Goal: Task Accomplishment & Management: Complete application form

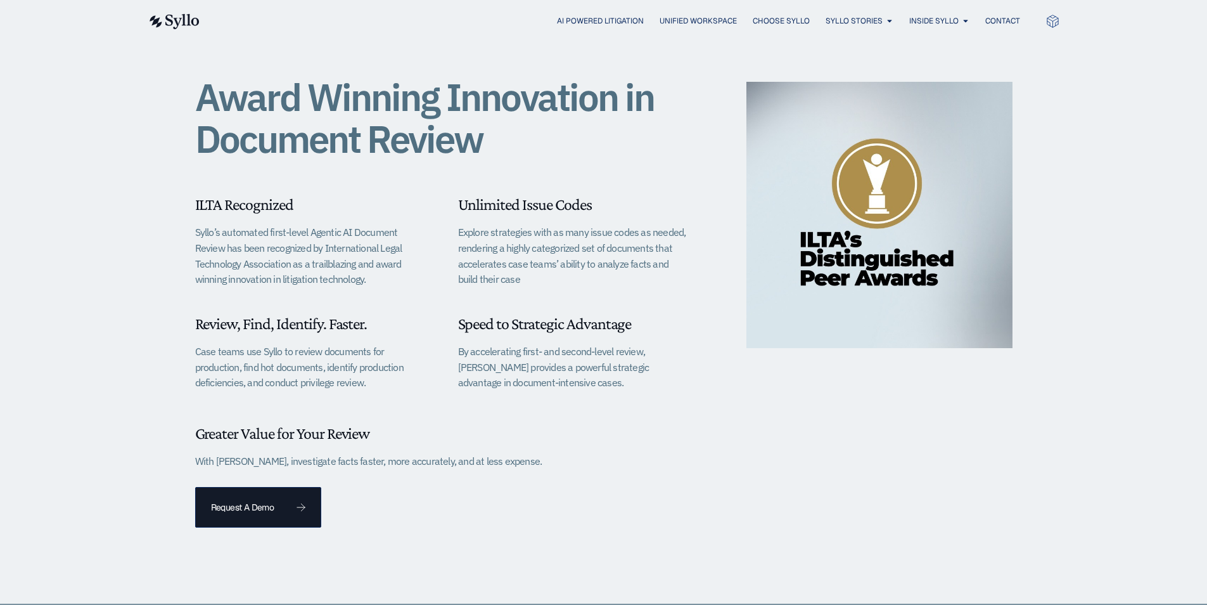
scroll to position [444, 0]
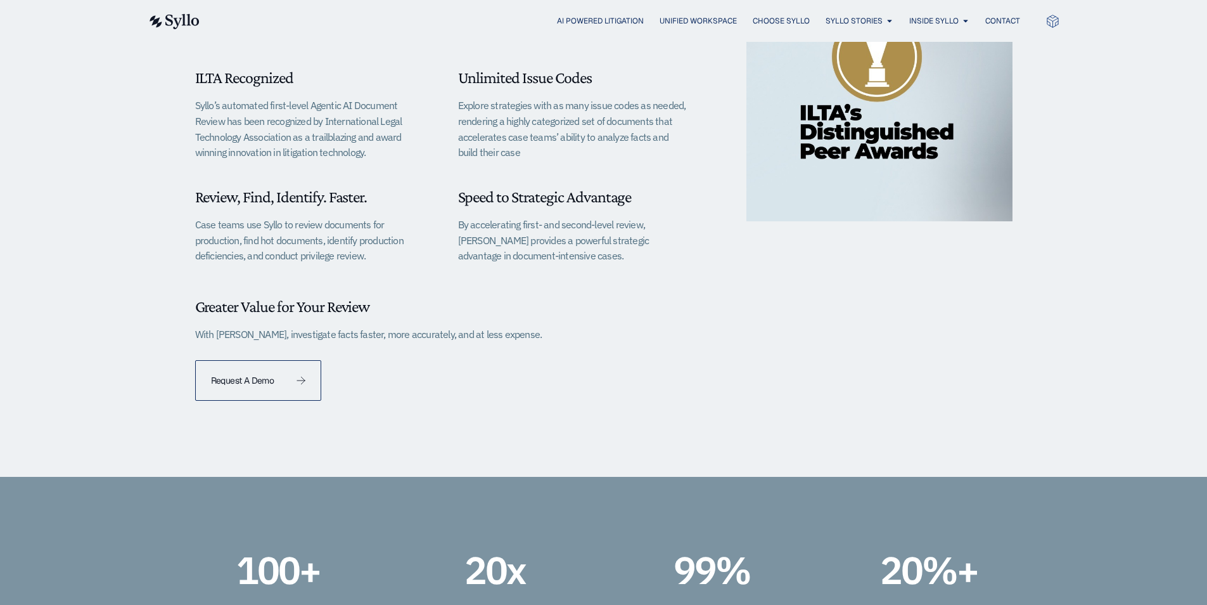
click at [215, 380] on span "Request A Demo" at bounding box center [242, 380] width 63 height 9
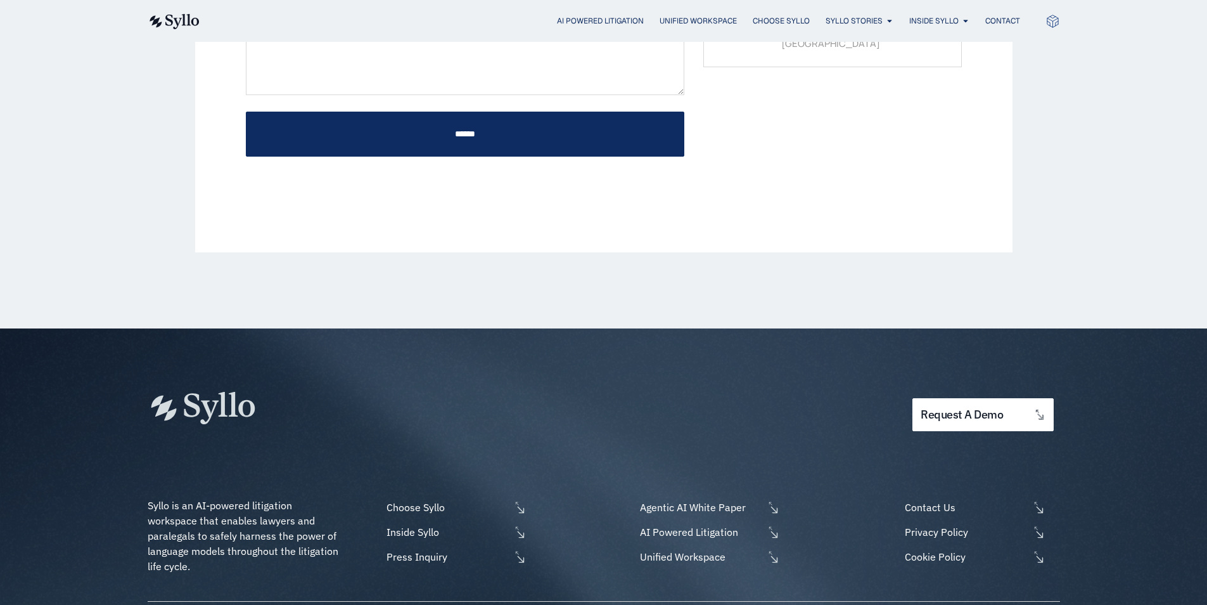
scroll to position [507, 0]
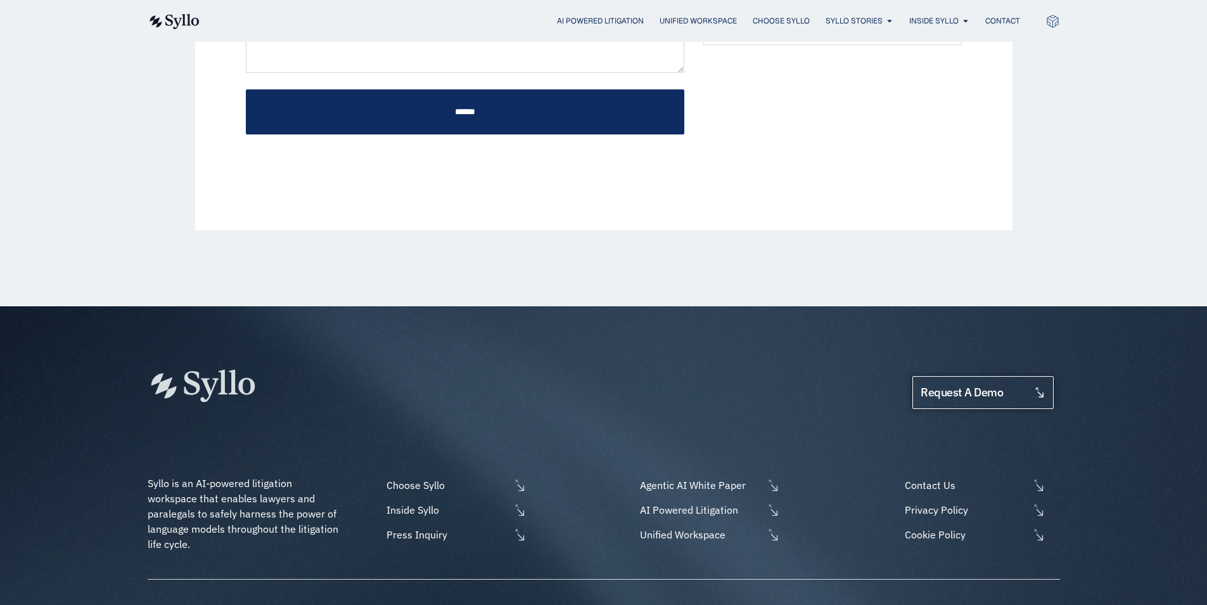
click at [1049, 376] on link "request a demo" at bounding box center [983, 393] width 141 height 34
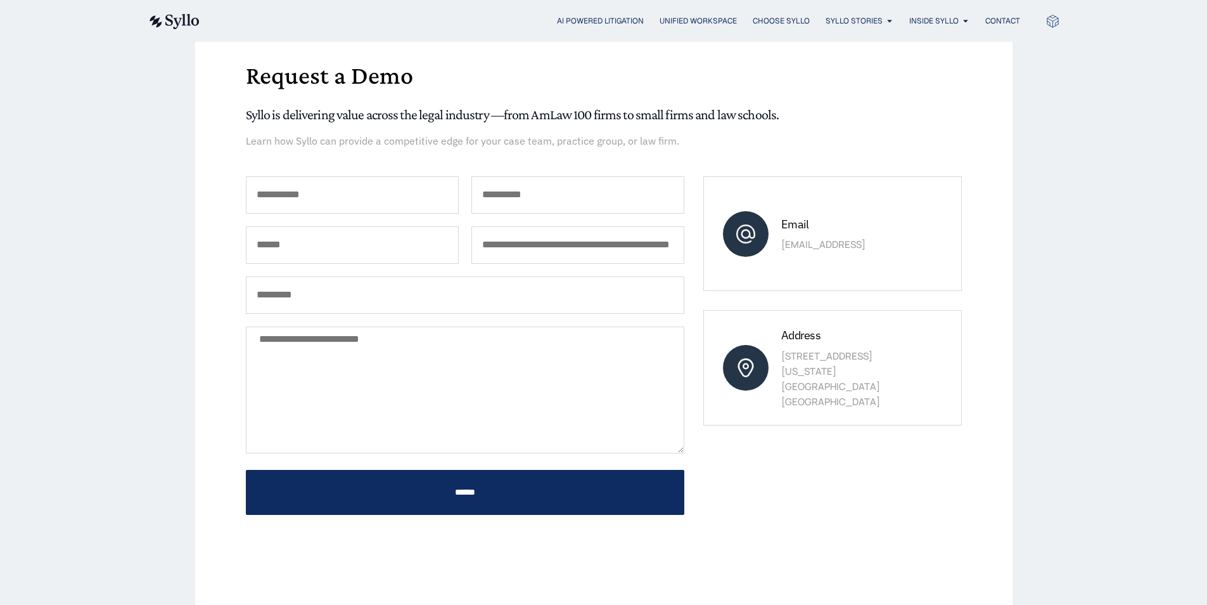
scroll to position [380, 0]
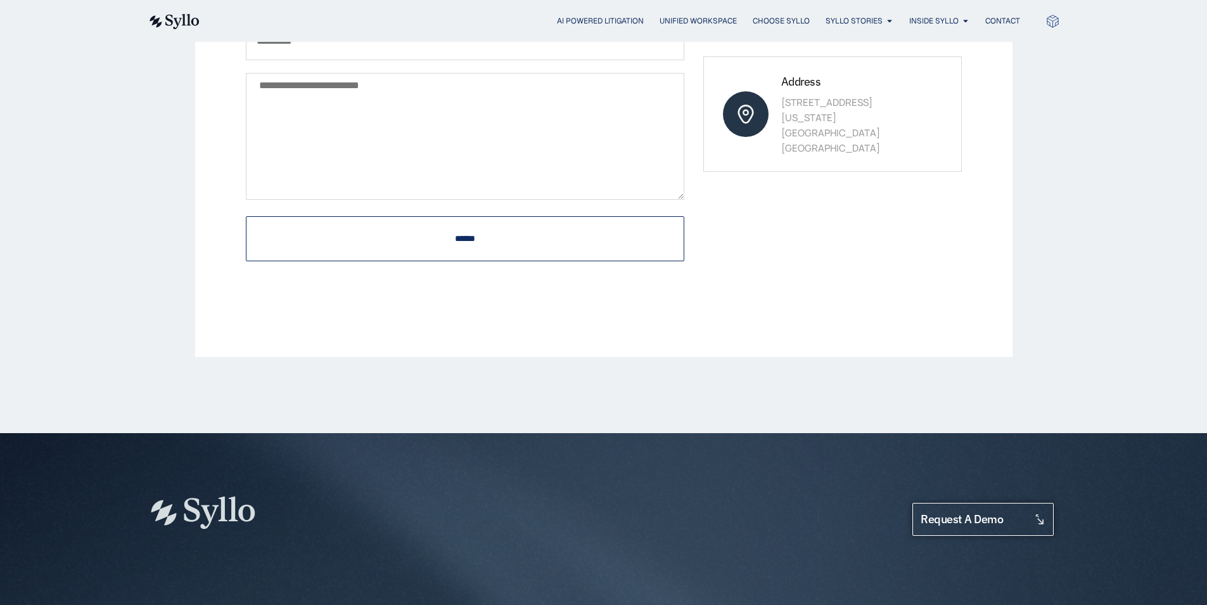
drag, startPoint x: 371, startPoint y: 217, endPoint x: 487, endPoint y: 244, distance: 118.4
click at [949, 513] on span "request a demo" at bounding box center [962, 519] width 82 height 12
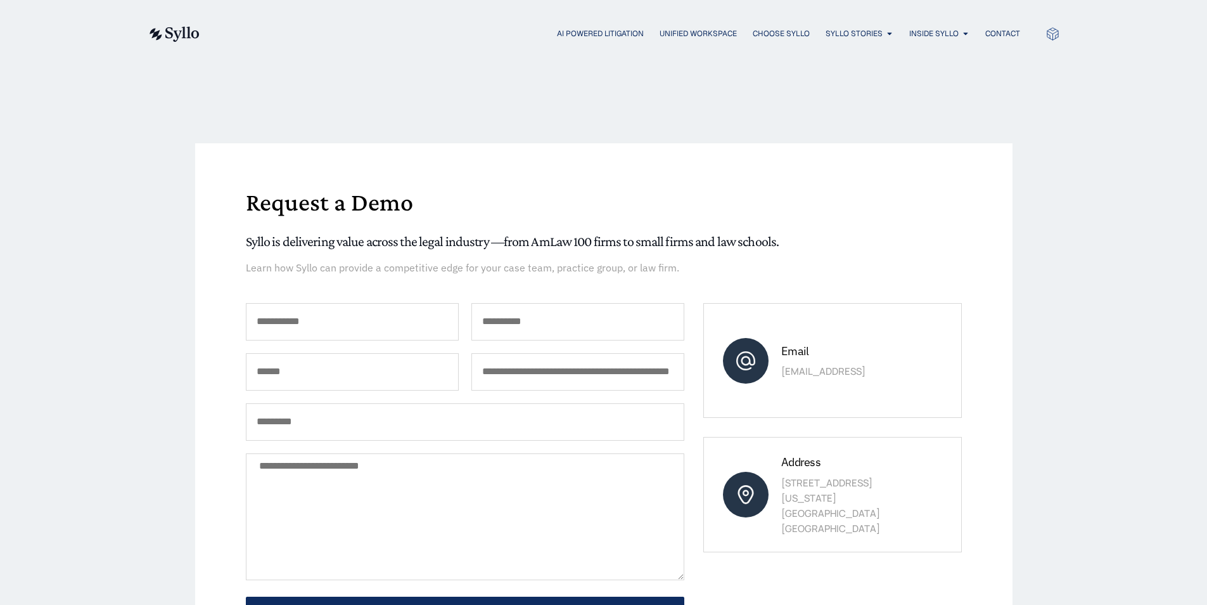
click at [1035, 466] on div "Request a Demo Syllo is delivering value across the legal industry —from AmLaw …" at bounding box center [603, 440] width 1207 height 746
